Goal: Information Seeking & Learning: Learn about a topic

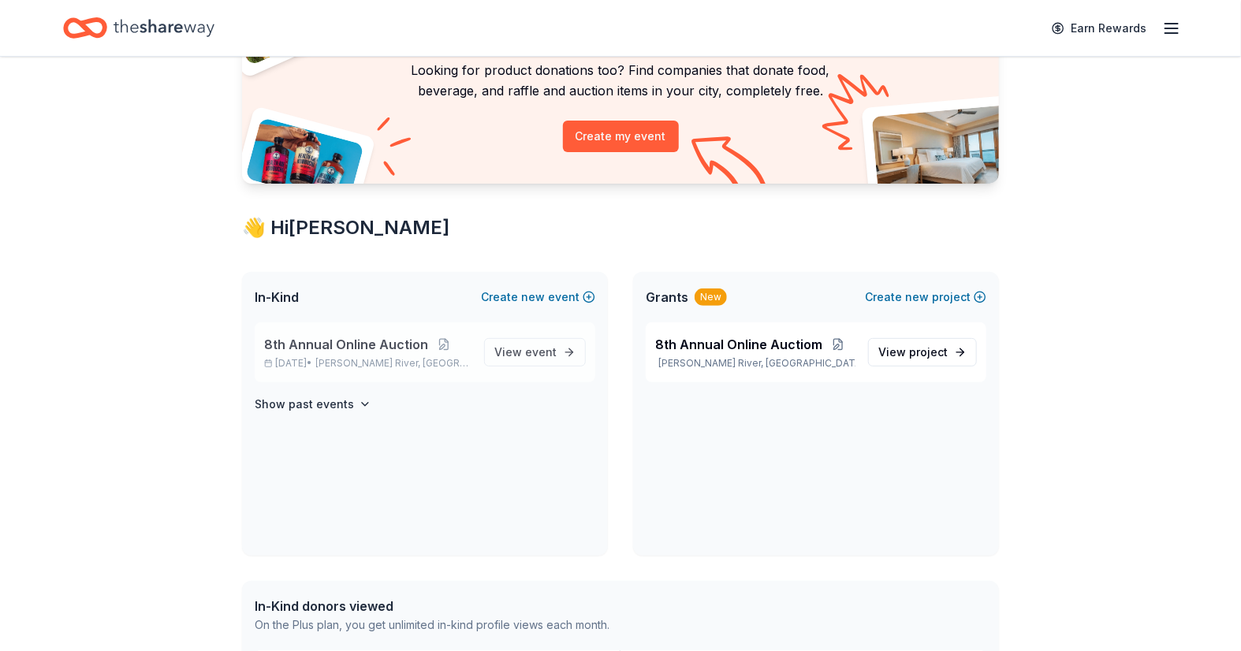
scroll to position [175, 0]
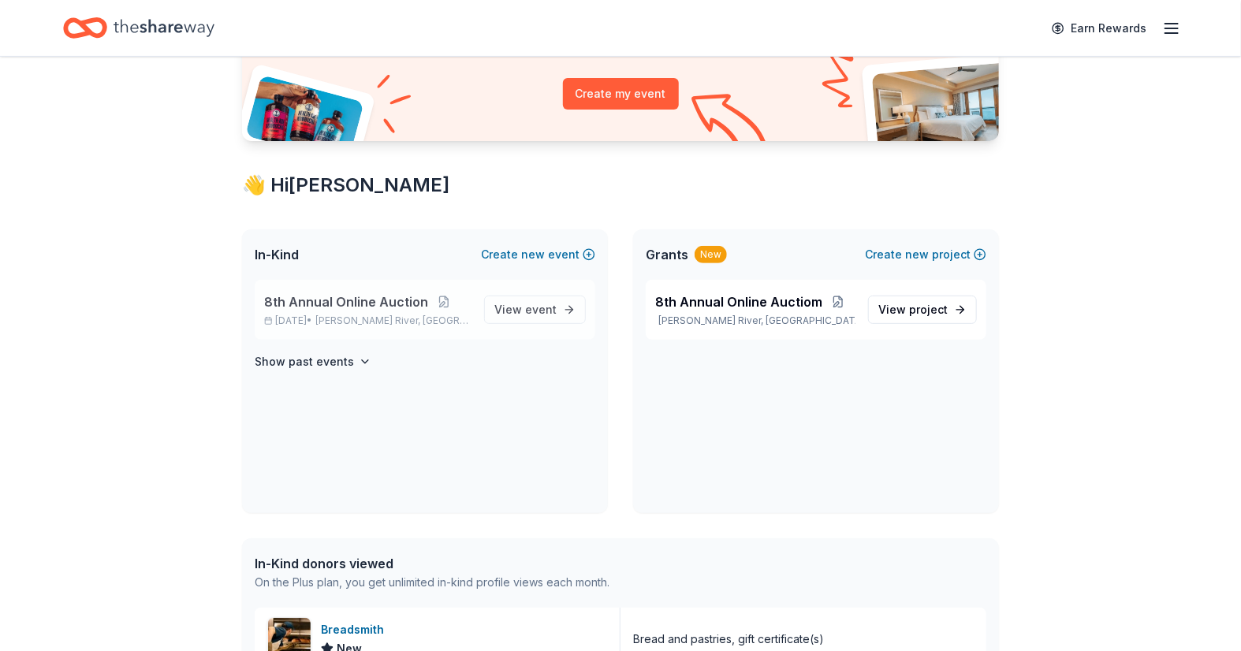
click at [342, 302] on span "8th Annual Online Auction" at bounding box center [346, 301] width 164 height 19
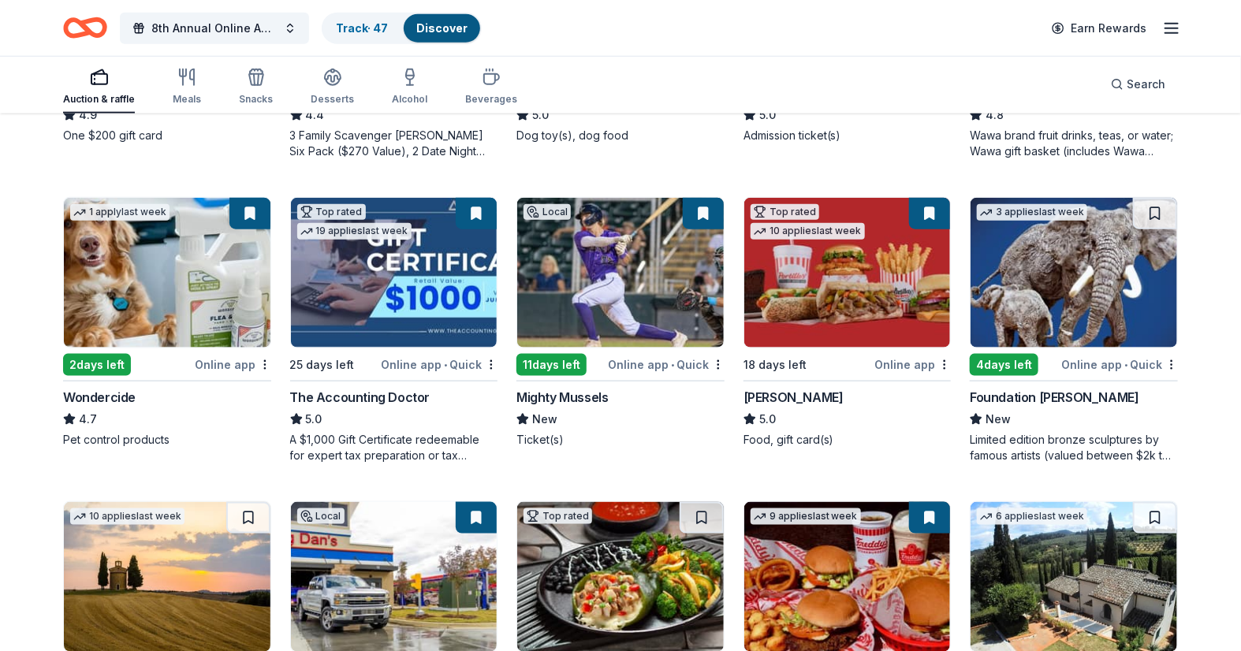
scroll to position [700, 0]
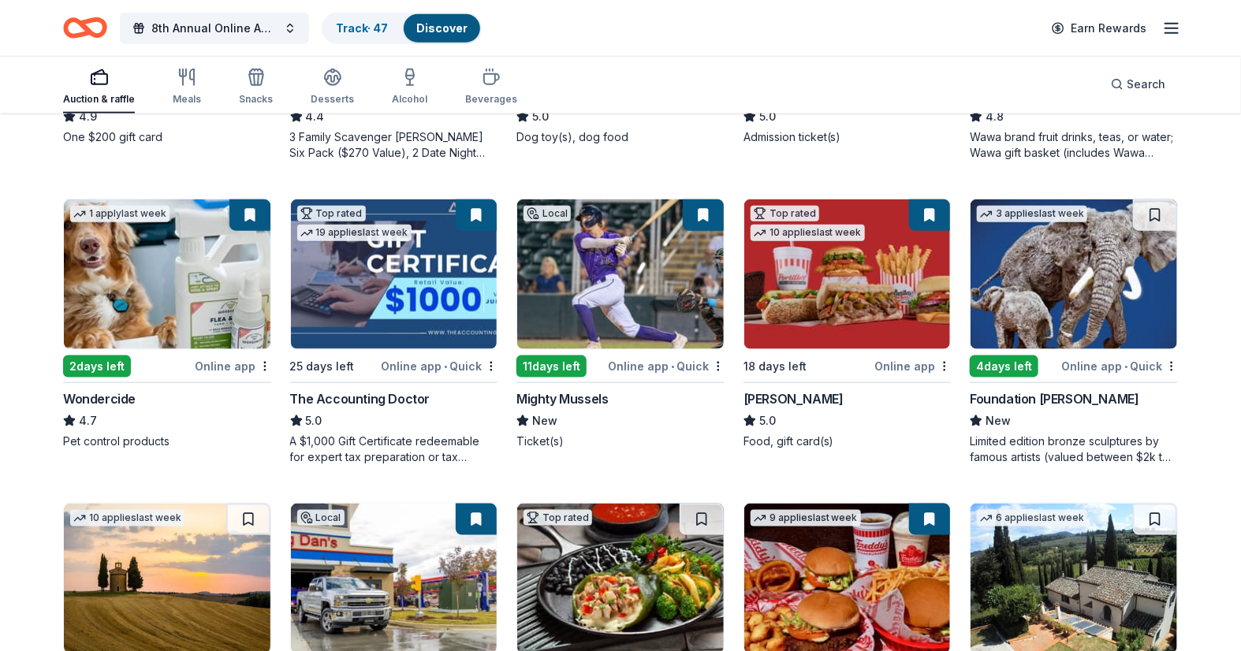
click at [248, 214] on button at bounding box center [249, 215] width 41 height 32
click at [186, 246] on img at bounding box center [167, 274] width 207 height 150
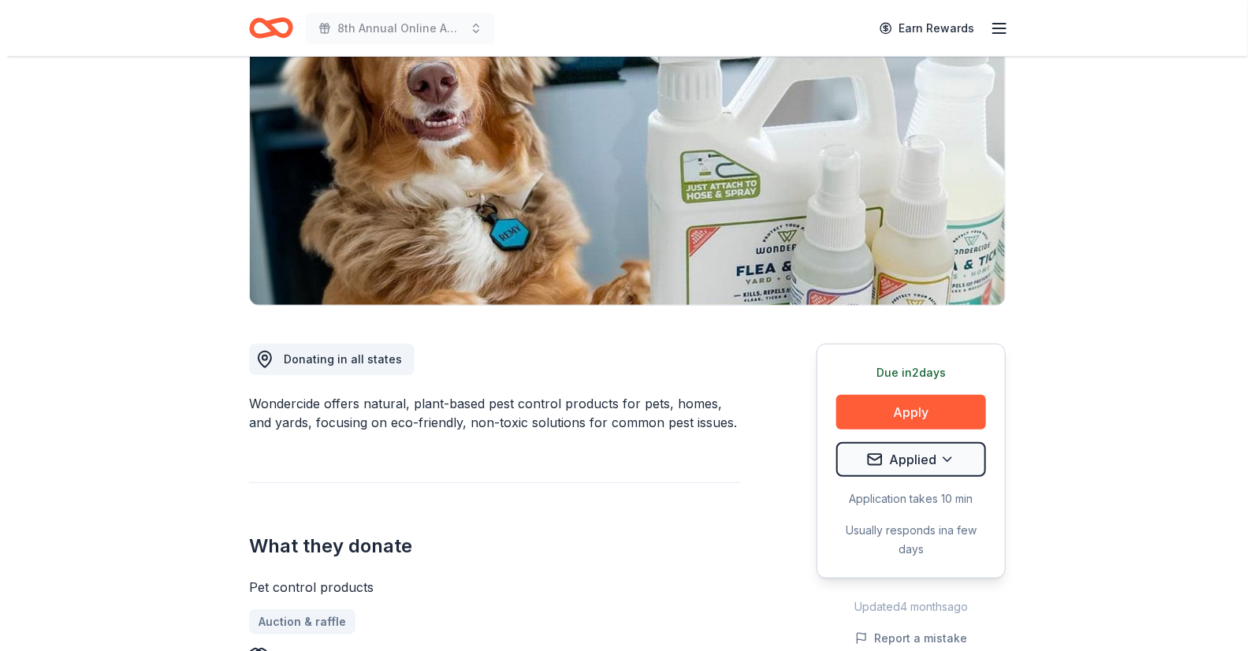
scroll to position [175, 0]
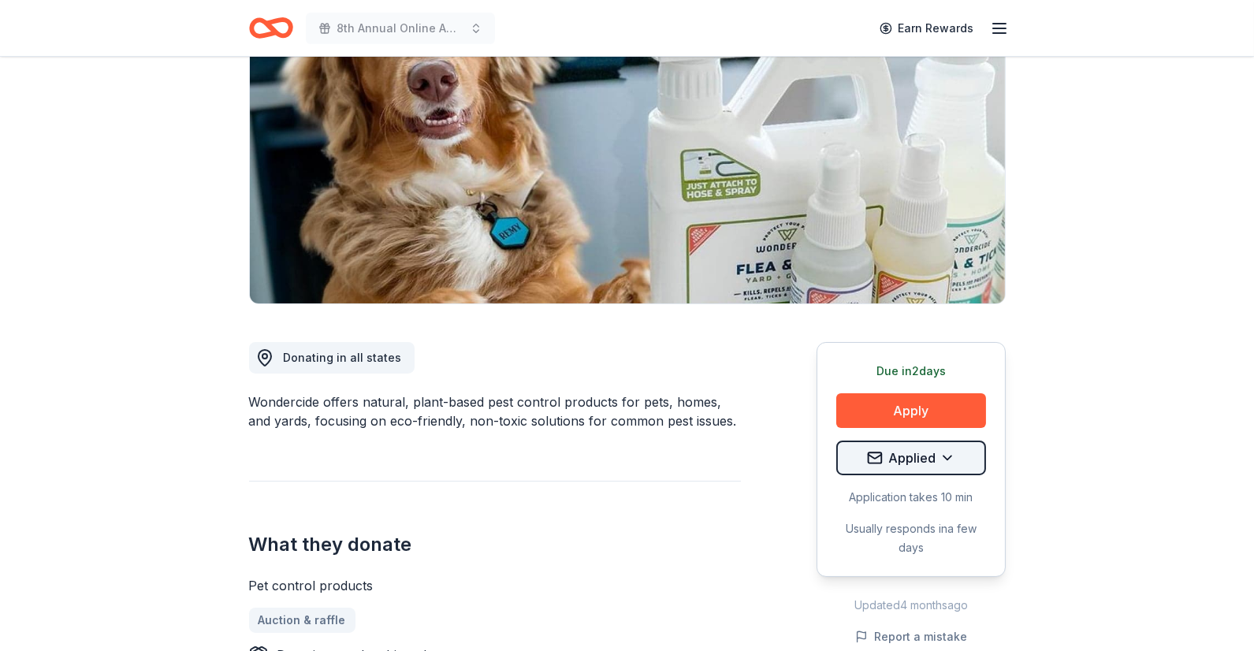
click at [947, 466] on html "8th Annual Online Auction Earn Rewards Due [DATE] Share Wondercide 4.7 • 3 revi…" at bounding box center [627, 150] width 1254 height 651
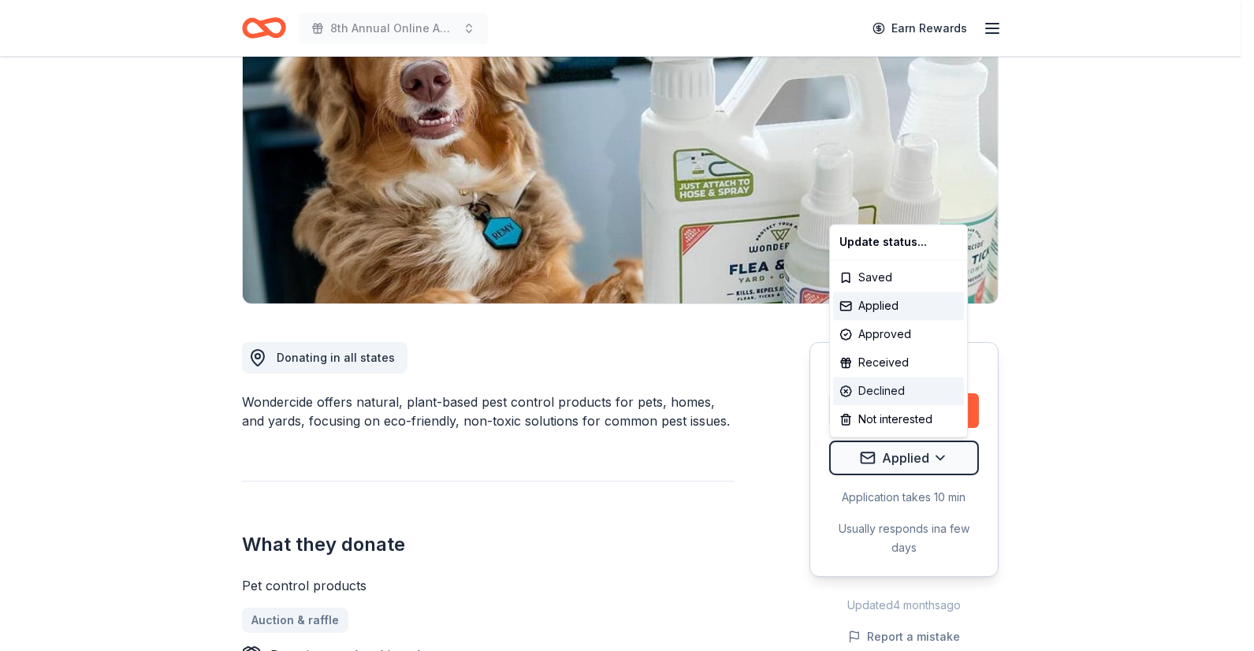
click at [905, 389] on div "Declined" at bounding box center [898, 391] width 131 height 28
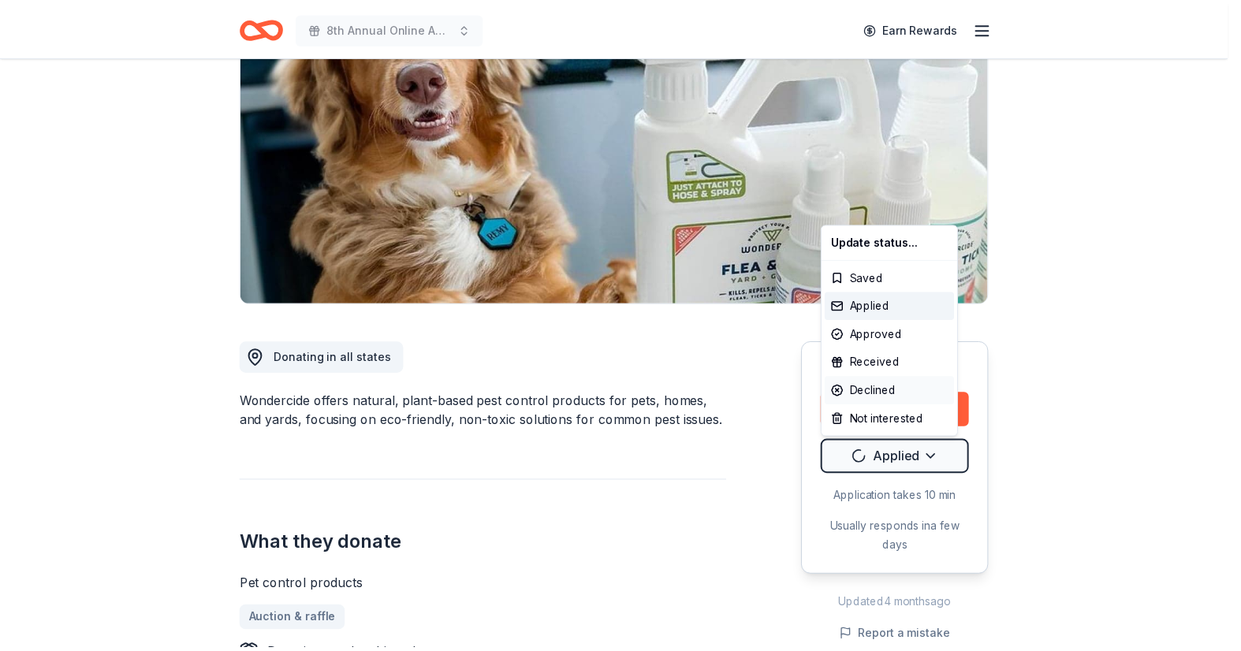
scroll to position [0, 0]
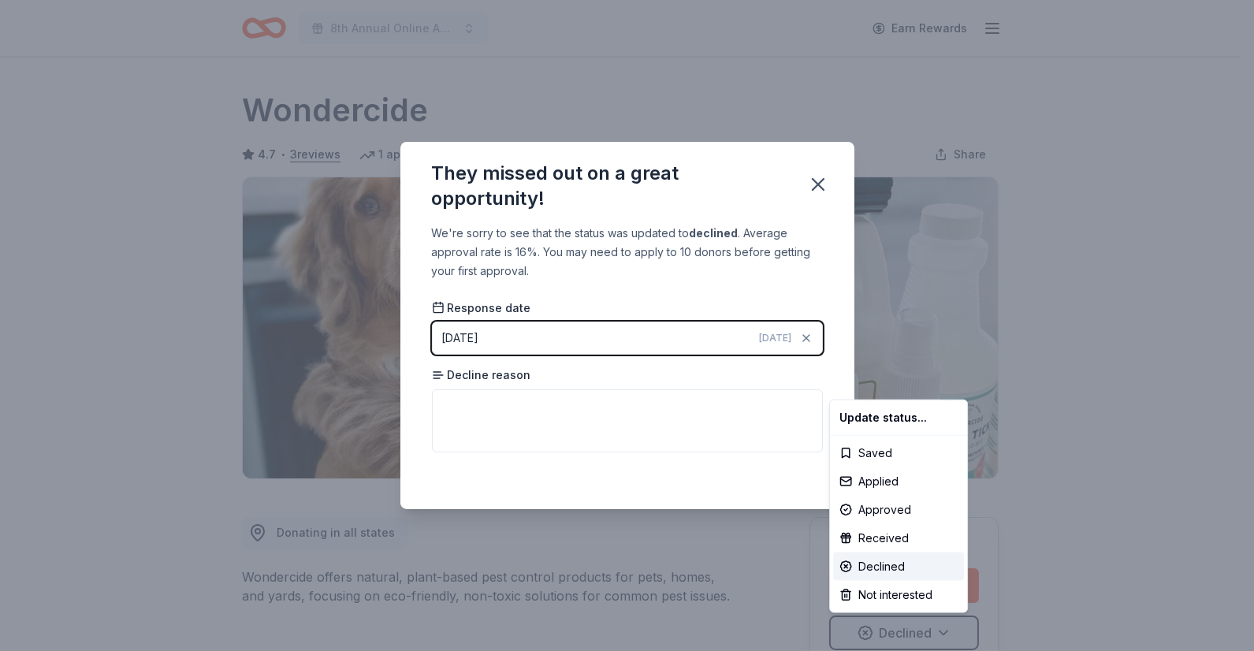
click at [528, 375] on html "8th Annual Online Auction Earn Rewards Due in 2 days Share Wondercide 4.7 • 3 r…" at bounding box center [627, 325] width 1254 height 651
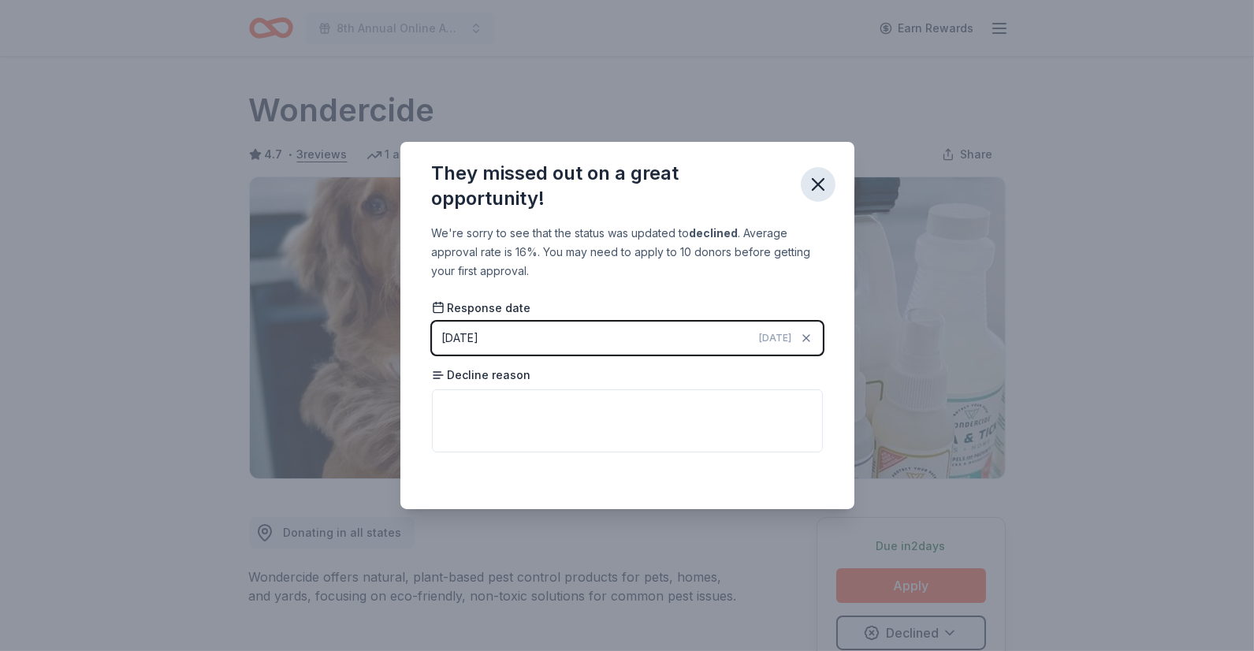
click at [820, 177] on icon "button" at bounding box center [818, 184] width 22 height 22
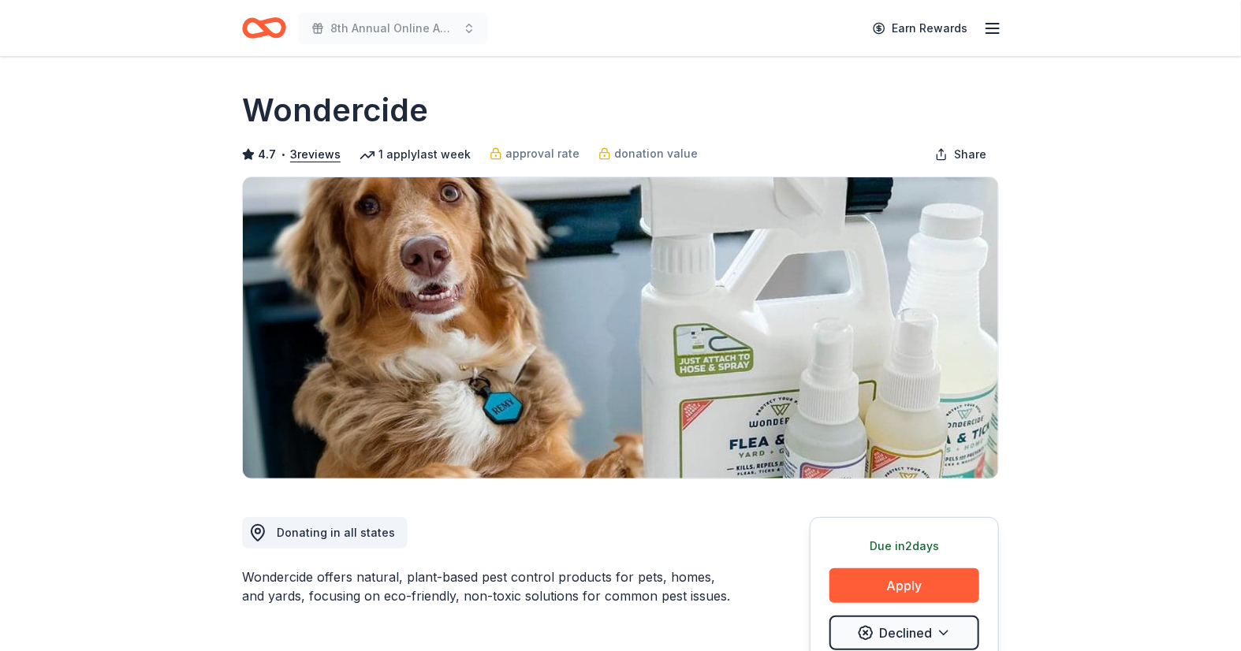
click at [258, 28] on icon "Home" at bounding box center [264, 27] width 44 height 37
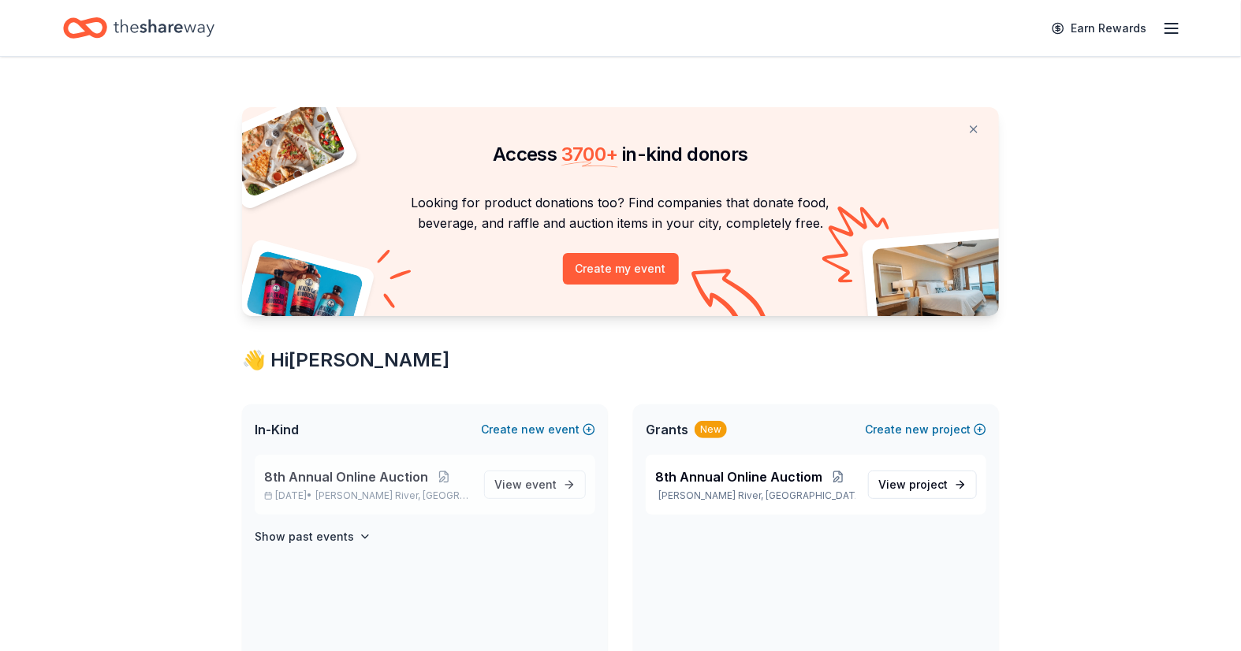
click at [369, 475] on span "8th Annual Online Auction" at bounding box center [346, 476] width 164 height 19
